Goal: Information Seeking & Learning: Learn about a topic

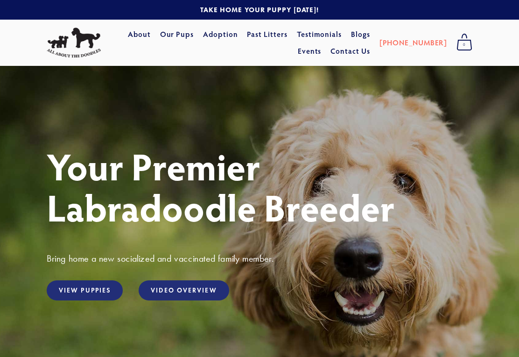
click at [91, 291] on link "View Puppies" at bounding box center [85, 290] width 76 height 20
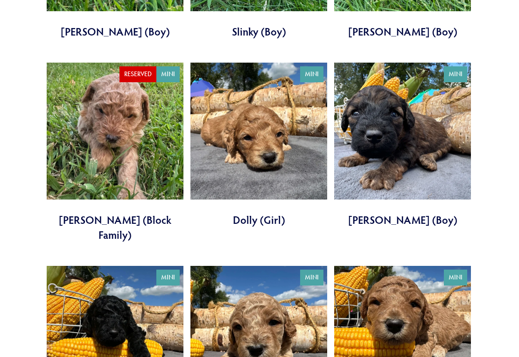
scroll to position [1678, 0]
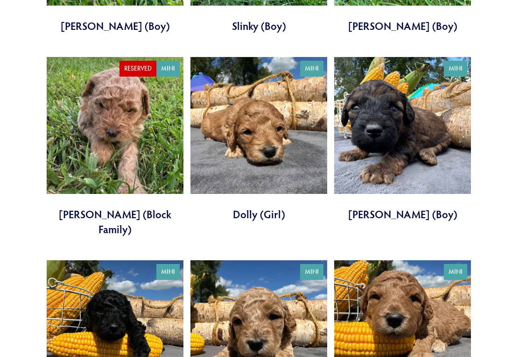
click at [400, 102] on link at bounding box center [402, 139] width 137 height 165
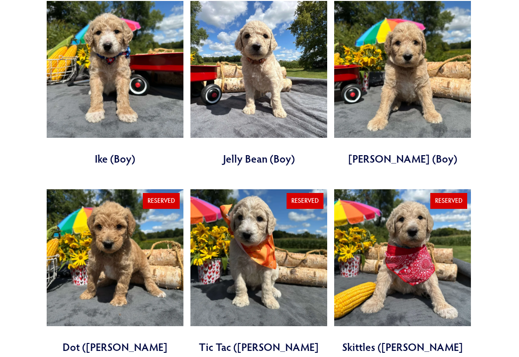
scroll to position [966, 0]
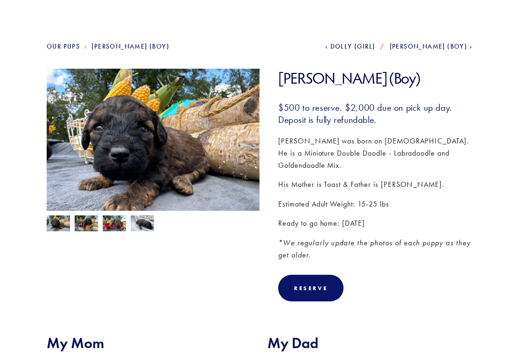
scroll to position [83, 0]
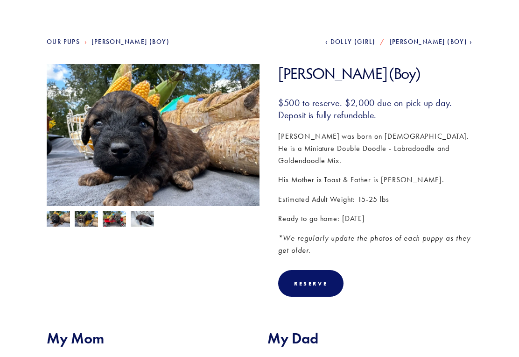
click at [148, 223] on img at bounding box center [142, 220] width 23 height 18
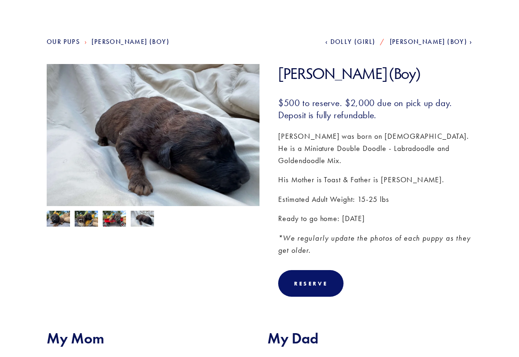
click at [114, 220] on img at bounding box center [114, 220] width 23 height 18
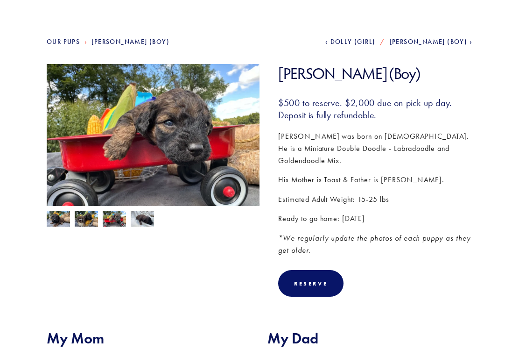
click at [90, 223] on img at bounding box center [86, 220] width 23 height 18
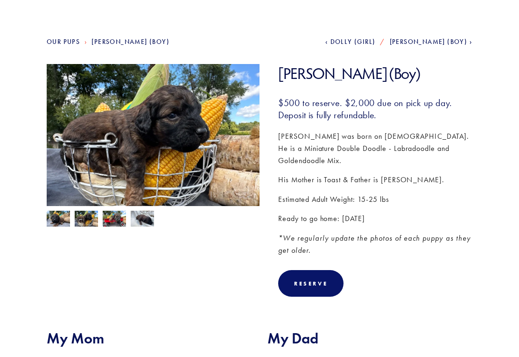
click at [56, 215] on img at bounding box center [58, 220] width 23 height 18
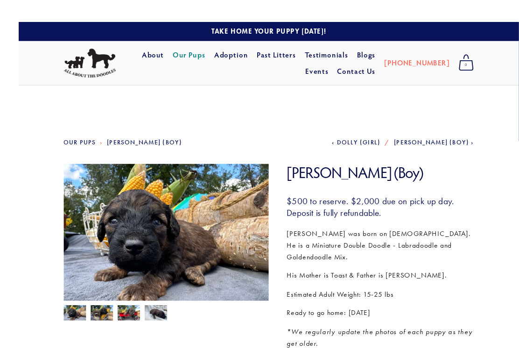
scroll to position [25, 0]
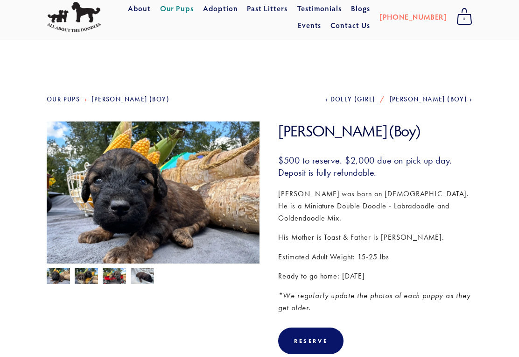
click at [112, 281] on img at bounding box center [114, 277] width 23 height 18
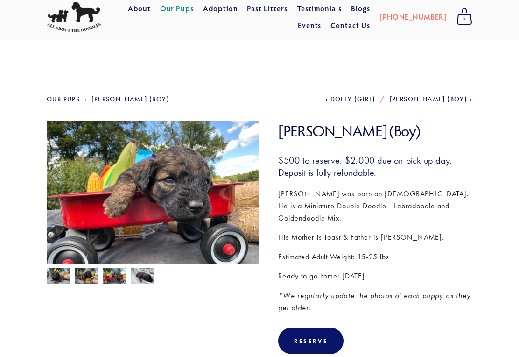
click at [87, 280] on img at bounding box center [86, 277] width 23 height 18
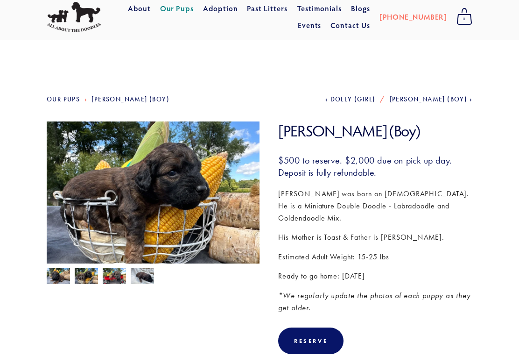
click at [60, 279] on img at bounding box center [58, 277] width 23 height 18
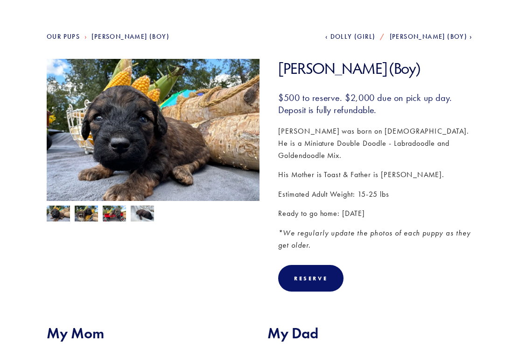
scroll to position [88, 0]
click at [89, 215] on img at bounding box center [86, 214] width 23 height 18
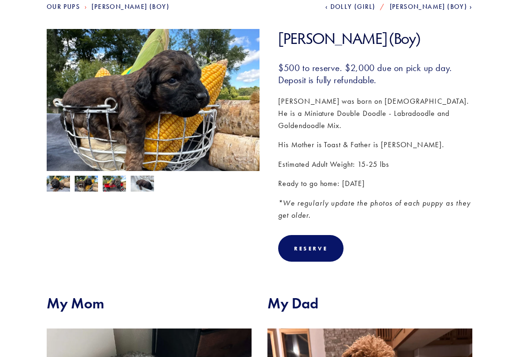
scroll to position [117, 0]
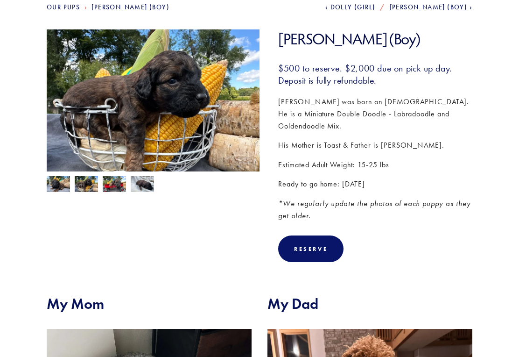
click at [88, 186] on img at bounding box center [86, 185] width 23 height 18
click at [116, 192] on img at bounding box center [114, 185] width 23 height 18
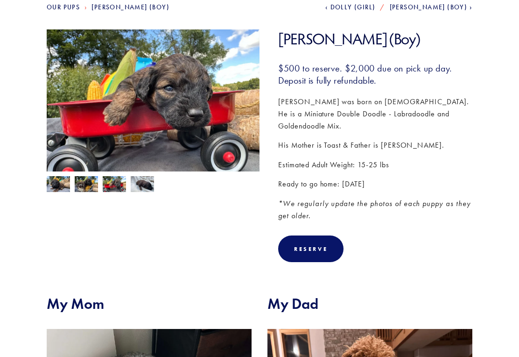
scroll to position [118, 0]
click at [144, 189] on img at bounding box center [142, 185] width 23 height 18
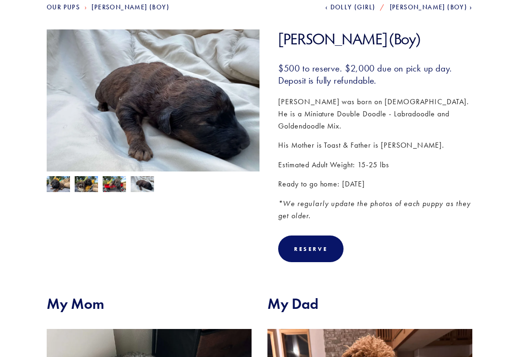
click at [114, 186] on img at bounding box center [114, 185] width 23 height 18
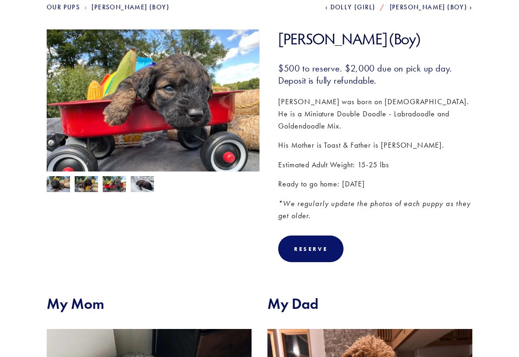
click at [90, 187] on img at bounding box center [86, 185] width 23 height 18
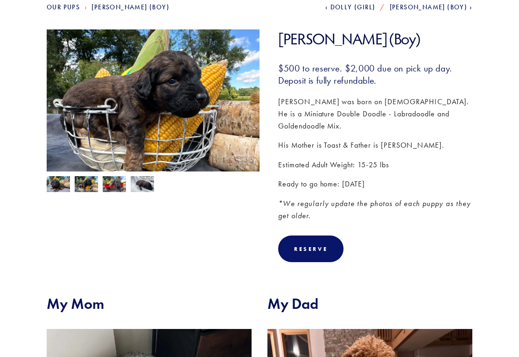
click at [61, 186] on img at bounding box center [58, 185] width 23 height 18
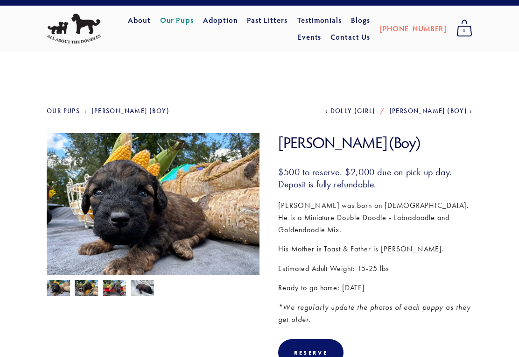
scroll to position [0, 0]
